Goal: Find specific page/section: Locate item on page

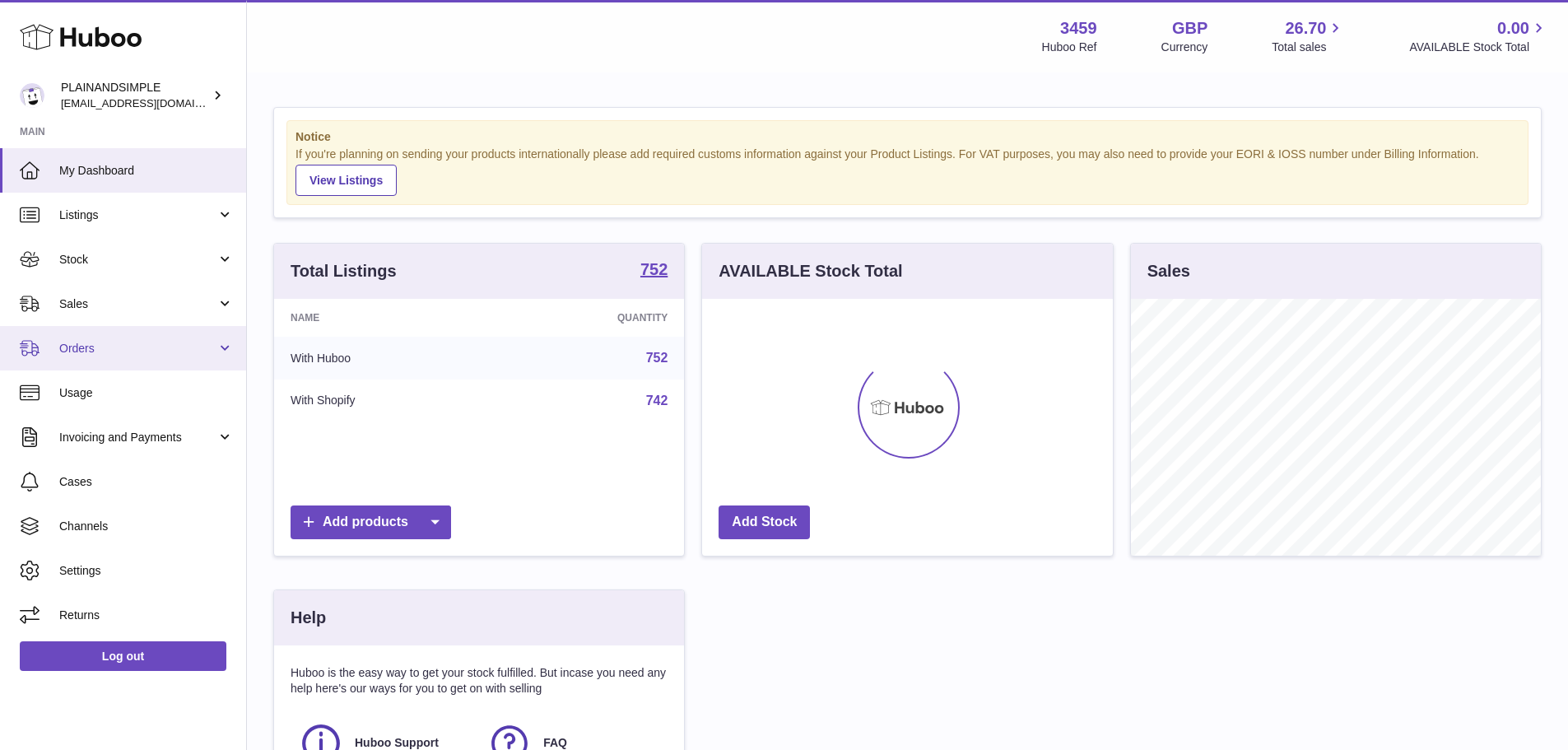
scroll to position [257, 410]
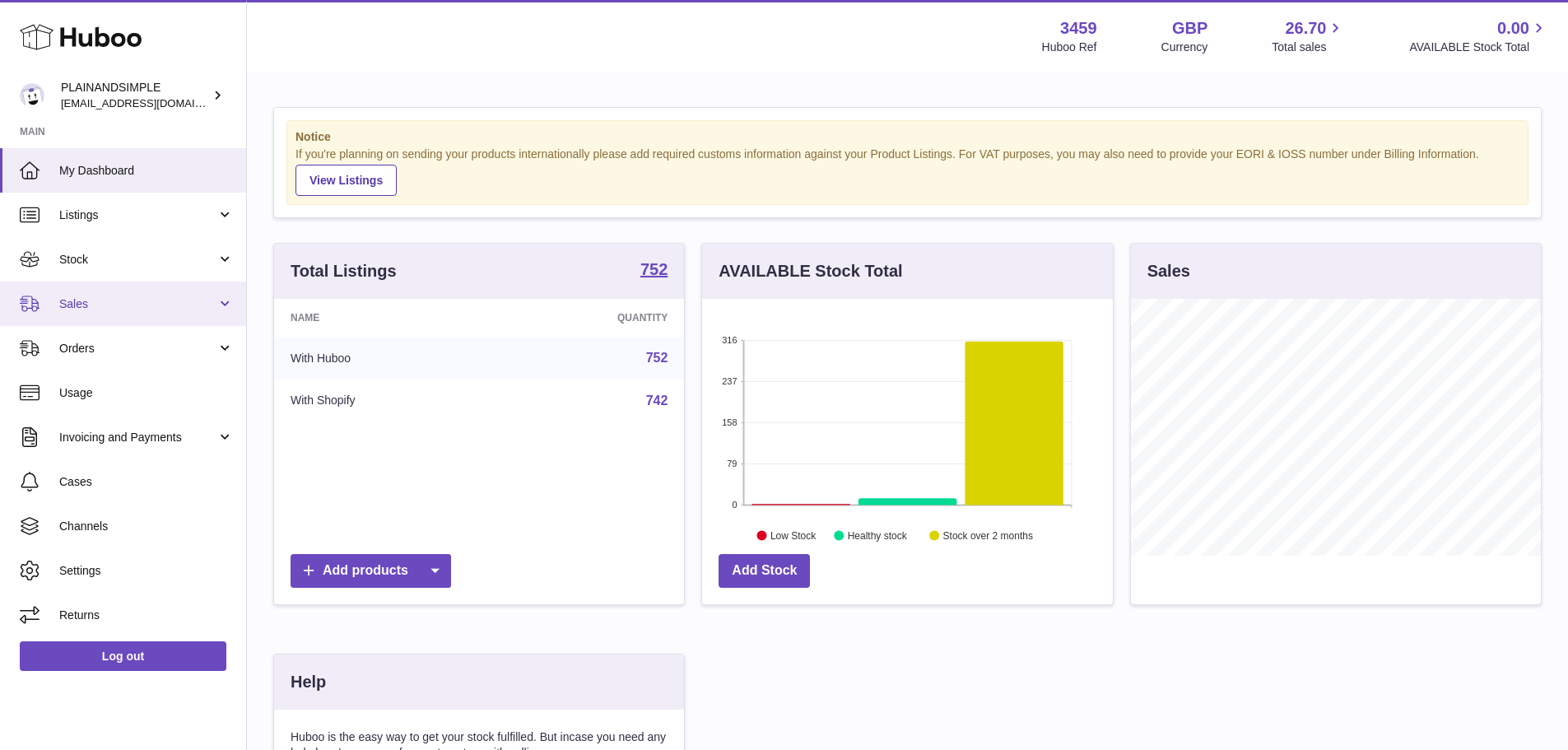
click at [156, 296] on span "Sales" at bounding box center [137, 304] width 157 height 16
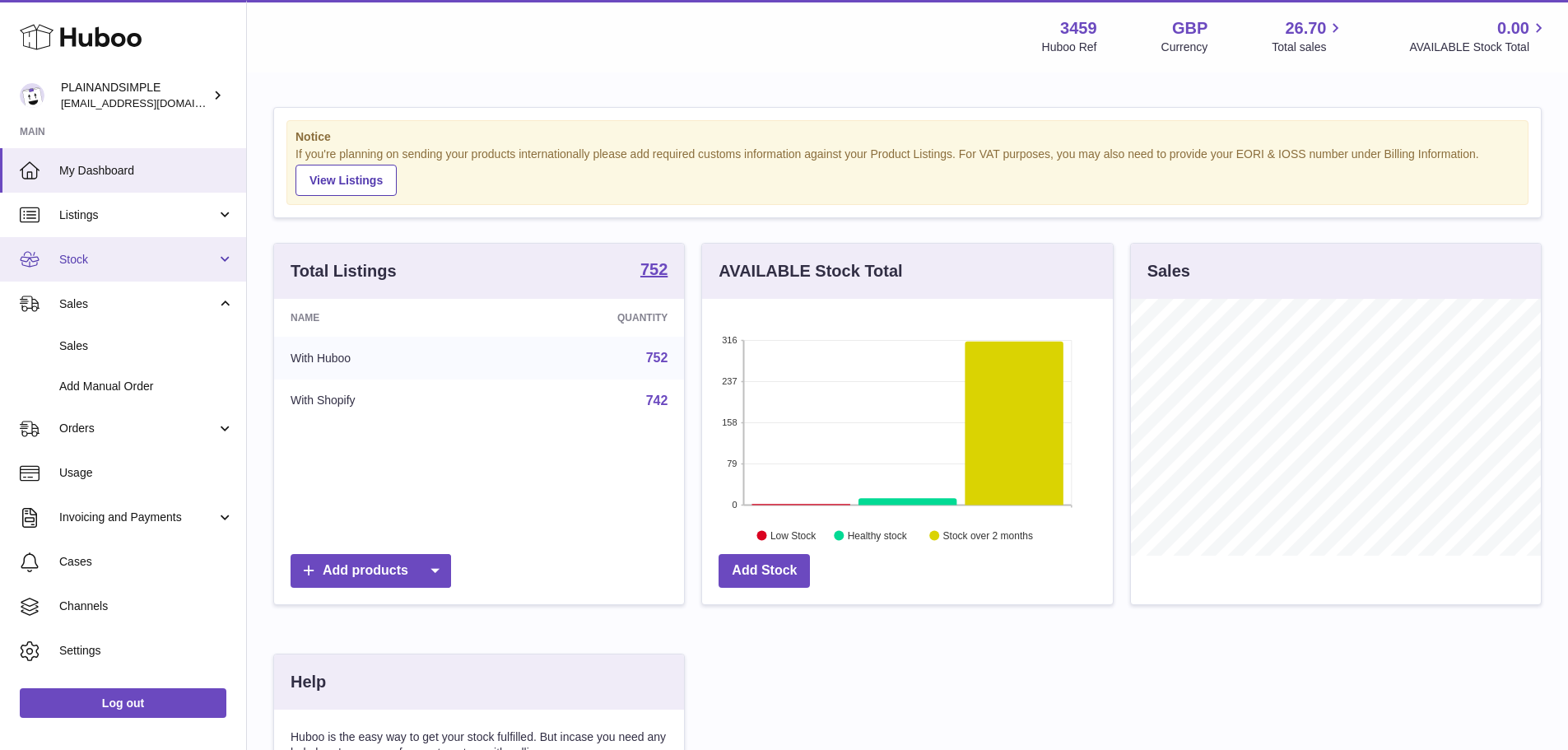
click at [166, 237] on link "Stock" at bounding box center [123, 259] width 246 height 44
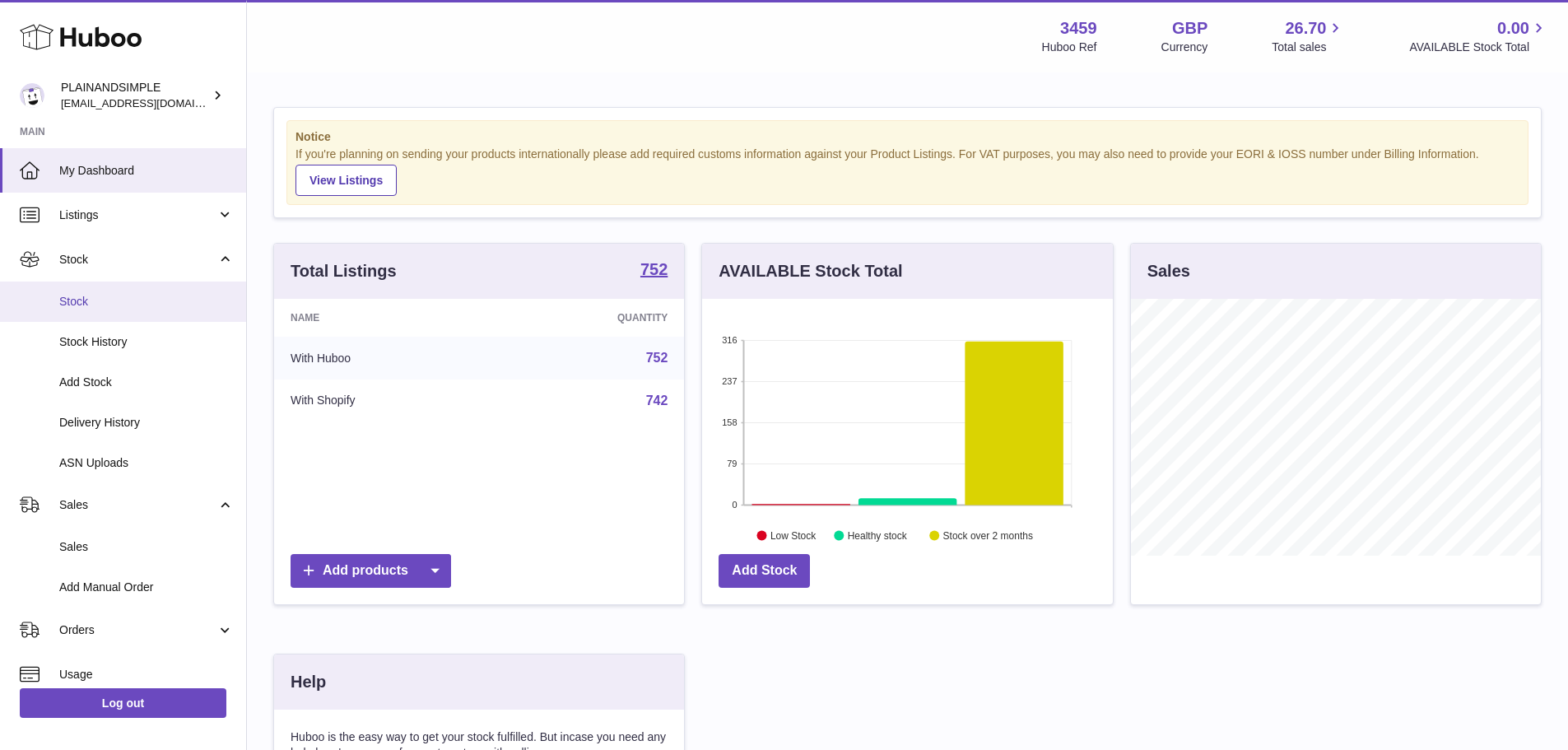
click at [187, 300] on span "Stock" at bounding box center [146, 301] width 175 height 16
click at [141, 300] on span "Stock" at bounding box center [146, 301] width 175 height 16
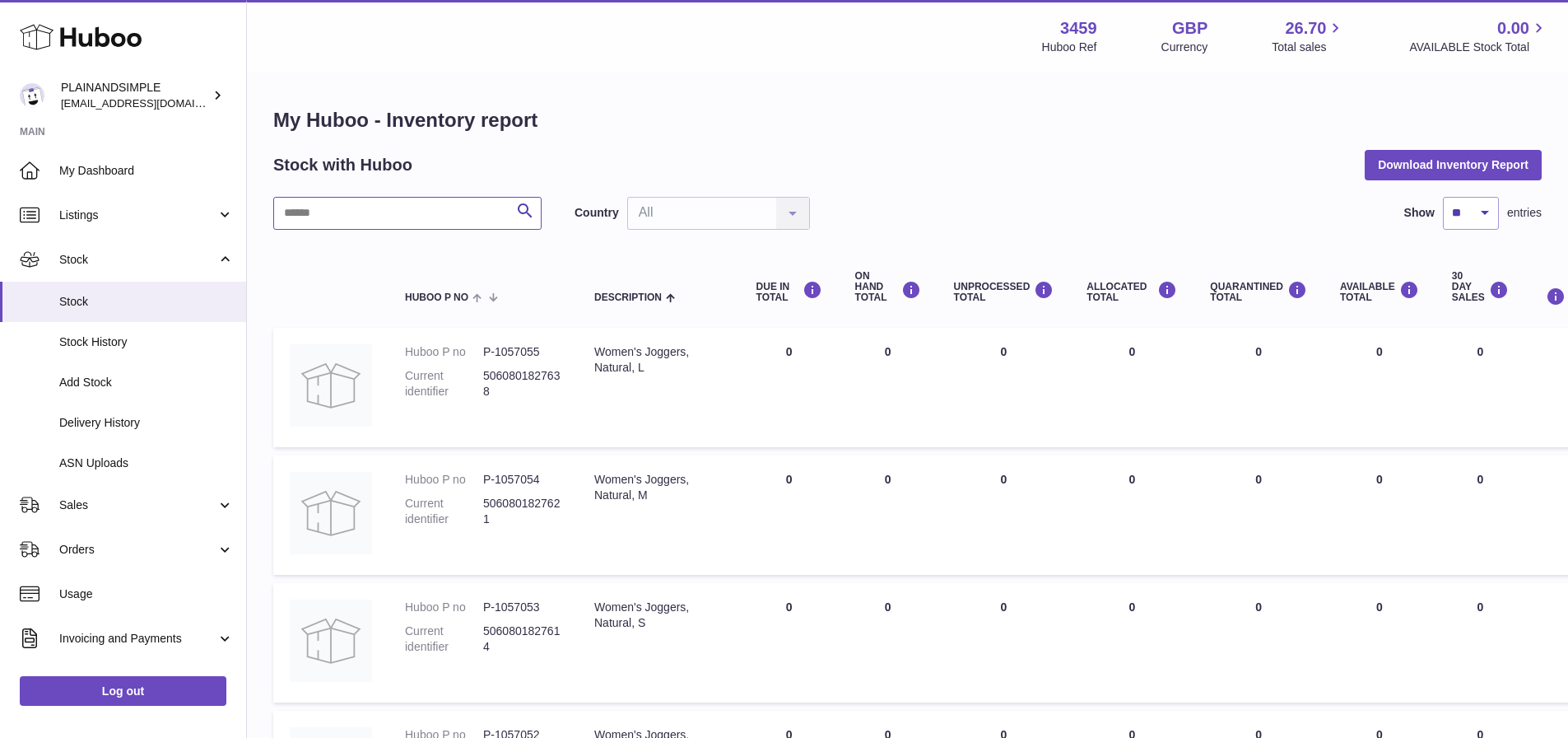
click at [437, 216] on input "text" at bounding box center [406, 213] width 268 height 33
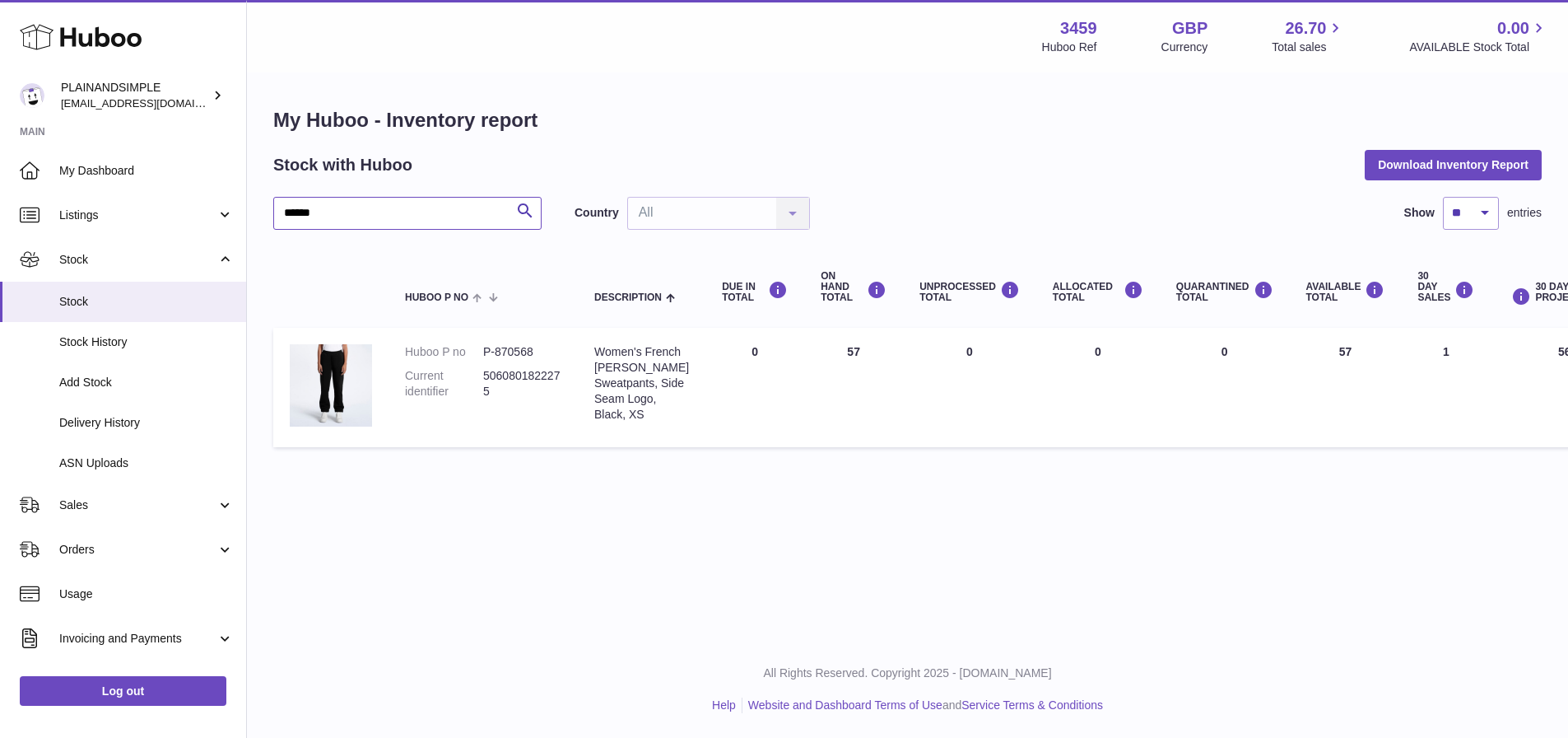
type input "******"
click at [517, 351] on dd "P-870568" at bounding box center [522, 352] width 78 height 16
copy dd "870568"
